Goal: Task Accomplishment & Management: Use online tool/utility

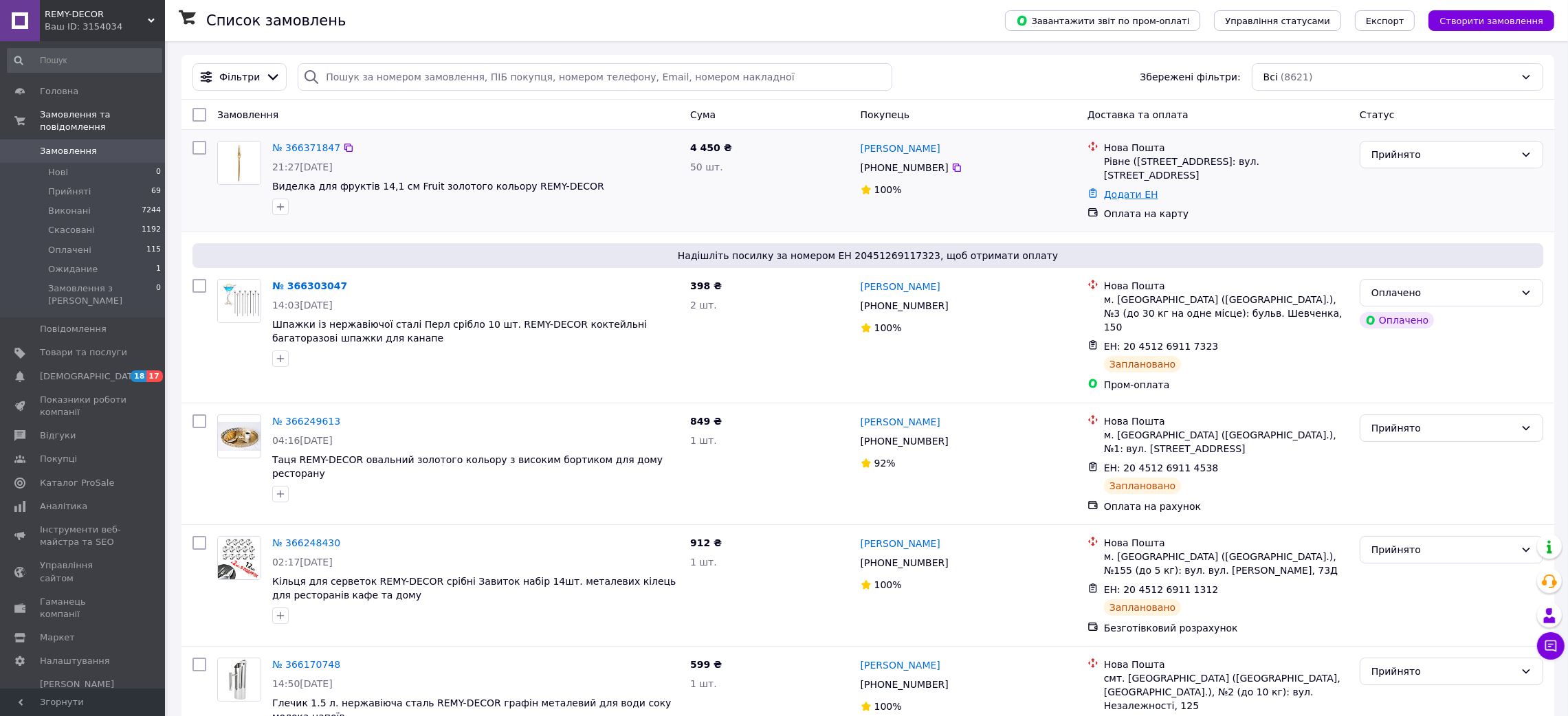
click at [1135, 189] on link "Додати ЕН" at bounding box center [1131, 195] width 55 height 11
click at [1095, 229] on input "Додати ЕН" at bounding box center [1048, 238] width 185 height 28
paste input "20451269293493"
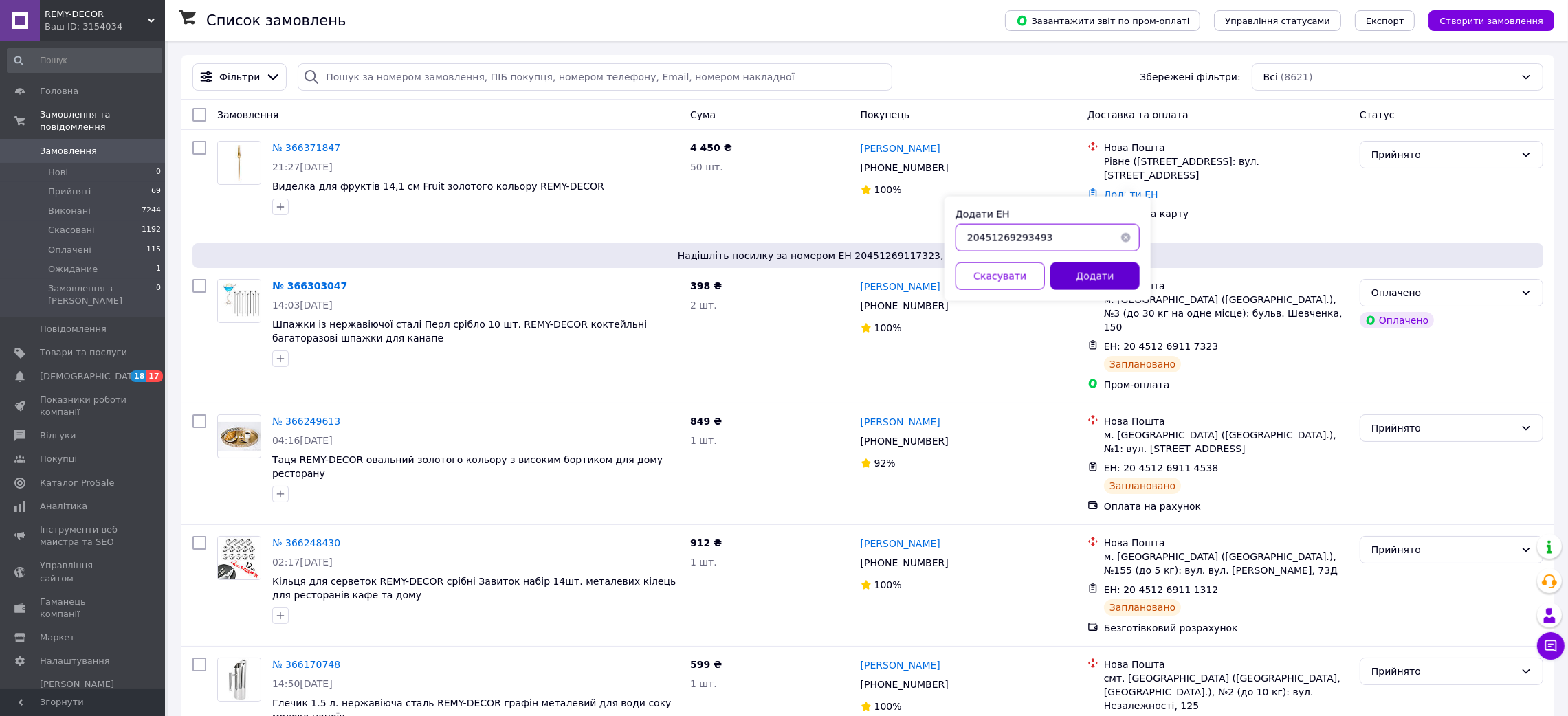
type input "20451269293493"
click at [1108, 274] on button "Додати" at bounding box center [1095, 276] width 89 height 28
